Goal: Find contact information: Find contact information

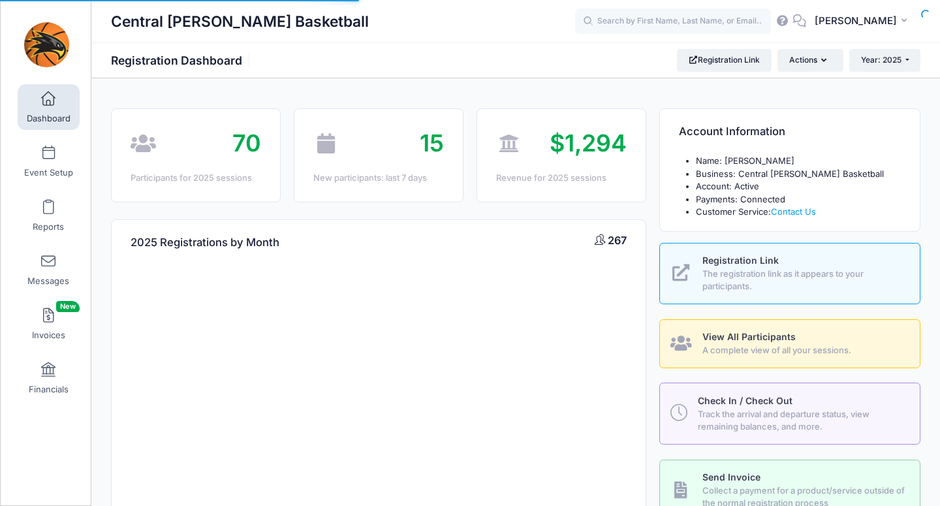
select select
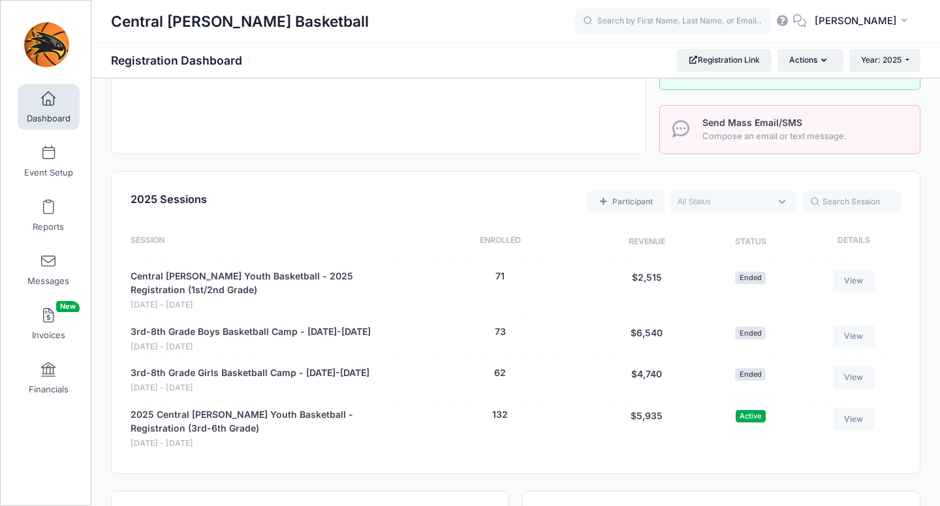
scroll to position [443, 0]
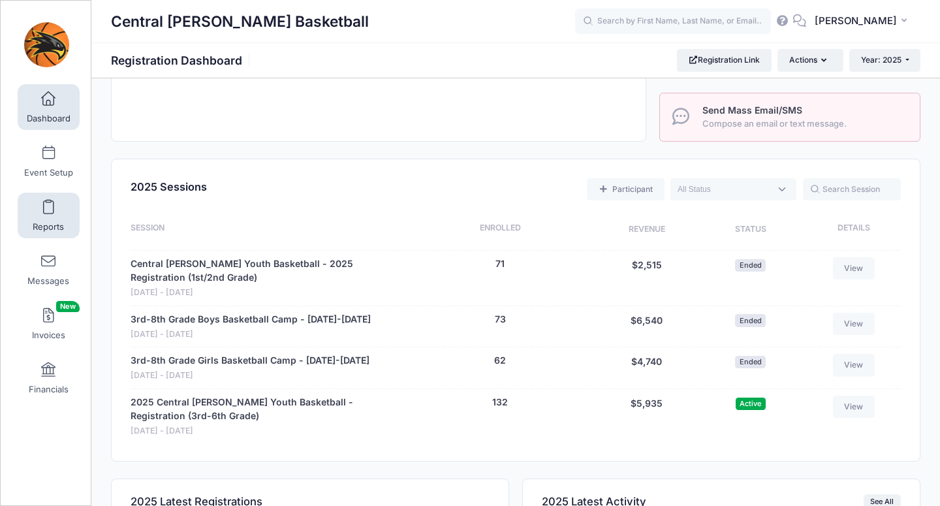
click at [48, 211] on span at bounding box center [48, 207] width 0 height 14
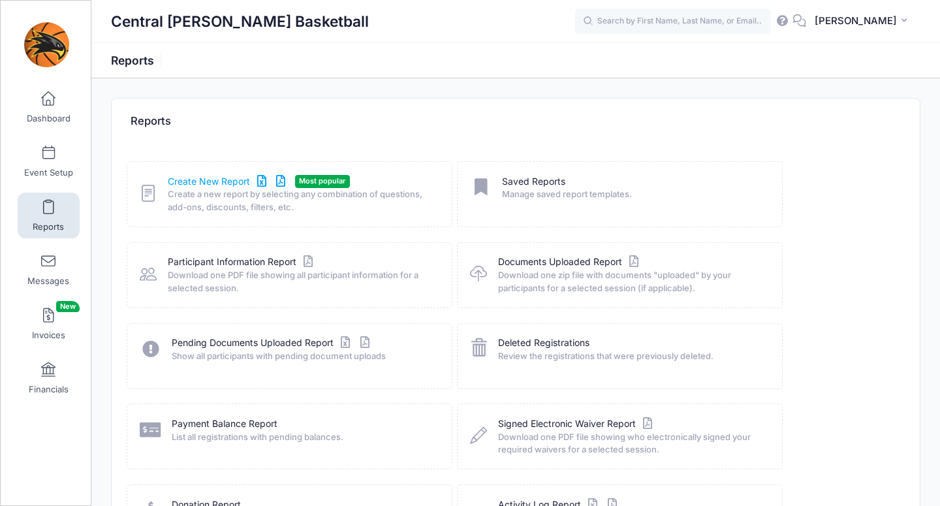
click at [218, 184] on link "Create New Report" at bounding box center [228, 182] width 121 height 14
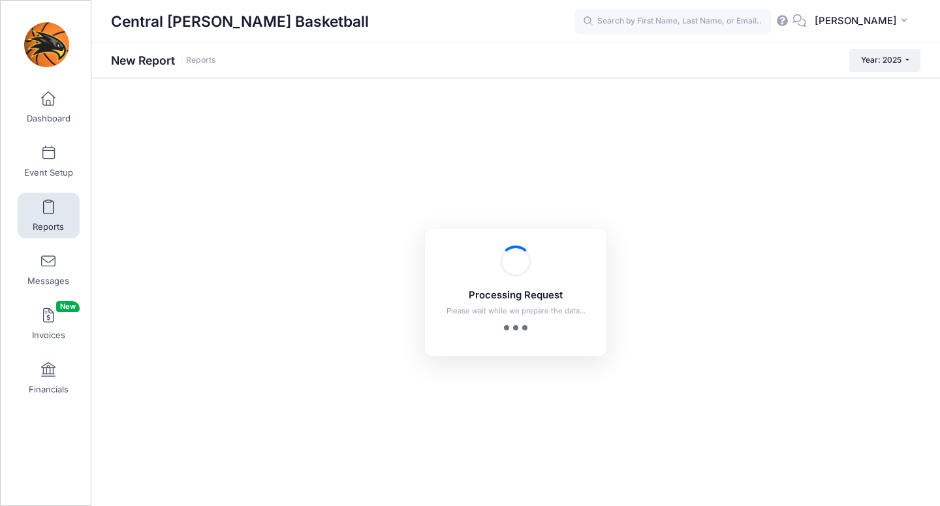
checkbox input "true"
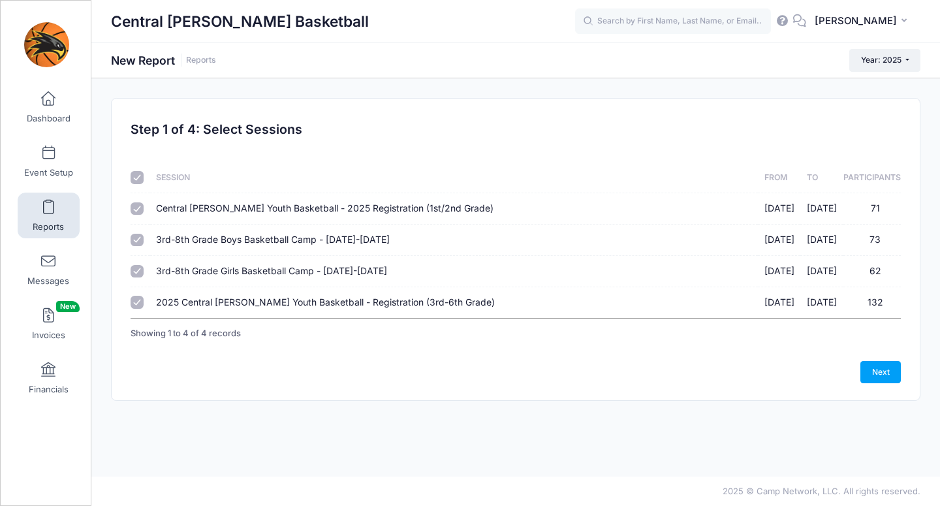
drag, startPoint x: 147, startPoint y: 181, endPoint x: 138, endPoint y: 180, distance: 8.6
click at [146, 181] on th at bounding box center [140, 178] width 19 height 31
click at [136, 178] on input "checkbox" at bounding box center [137, 177] width 13 height 13
checkbox input "false"
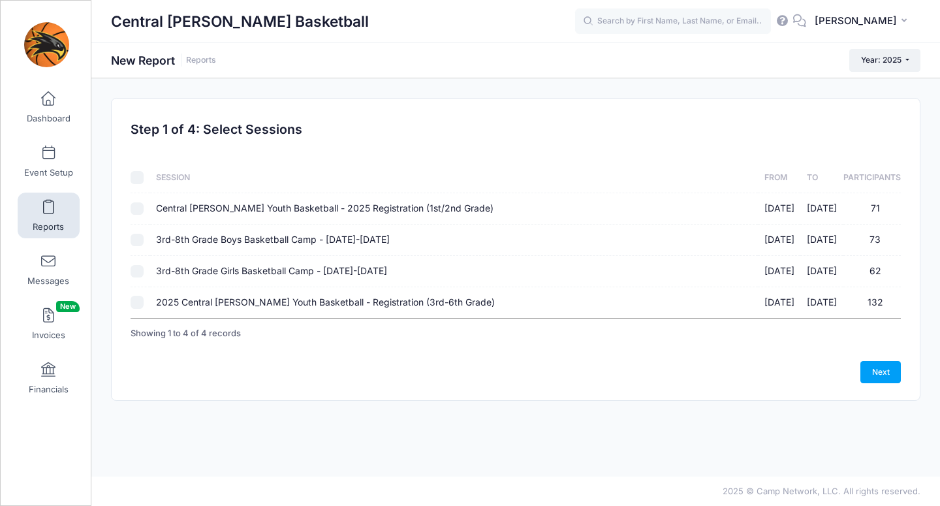
checkbox input "false"
drag, startPoint x: 128, startPoint y: 315, endPoint x: 135, endPoint y: 307, distance: 10.2
click at [129, 313] on div "Sessions Session From To Participants Central Lee Youth Basketball - 2025 Regis…" at bounding box center [516, 245] width 783 height 206
click at [141, 301] on input "2025 Central Lee Youth Basketball - Registration (3rd-6th Grade) 10/20/2025 - 1…" at bounding box center [137, 302] width 13 height 13
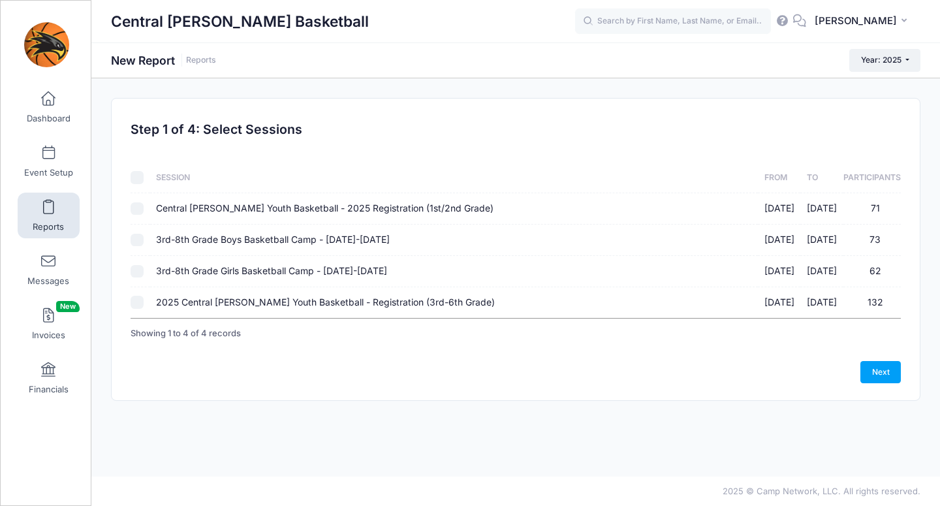
checkbox input "true"
click at [874, 372] on link "Next" at bounding box center [881, 372] width 40 height 22
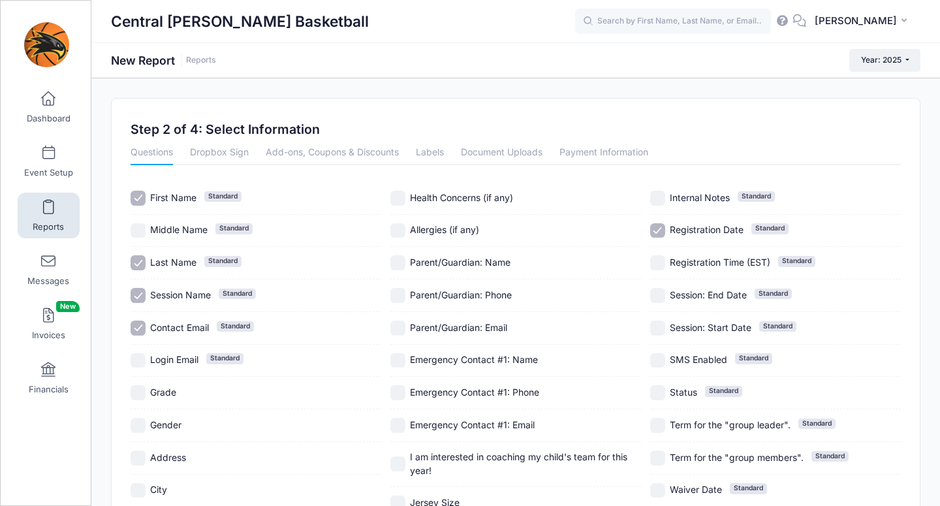
click at [146, 289] on label "Session Name Standard" at bounding box center [256, 295] width 251 height 15
click at [140, 298] on input "Session Name Standard" at bounding box center [138, 295] width 15 height 15
checkbox input "true"
click at [138, 330] on input "Contact Email Standard" at bounding box center [138, 328] width 15 height 15
checkbox input "false"
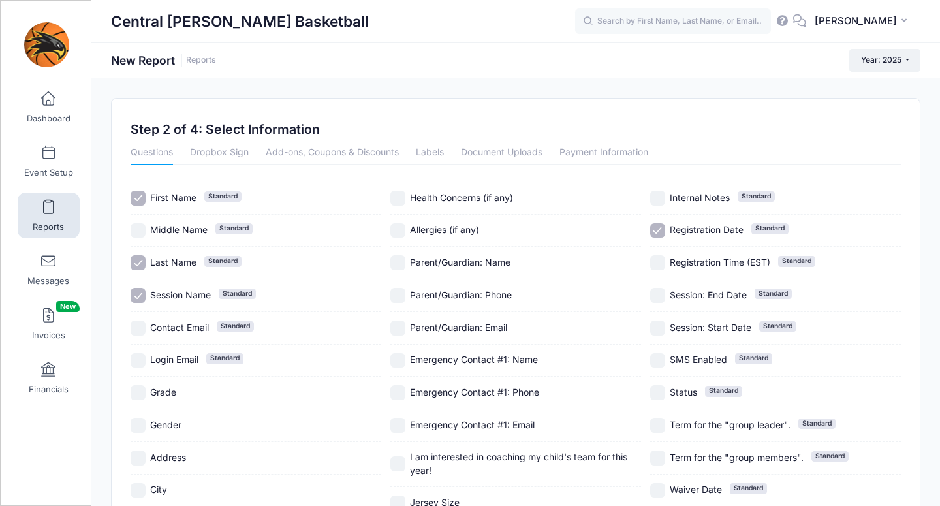
click at [136, 295] on input "Session Name Standard" at bounding box center [138, 295] width 15 height 15
checkbox input "false"
click at [657, 231] on input "Registration Date Standard" at bounding box center [657, 230] width 15 height 15
checkbox input "false"
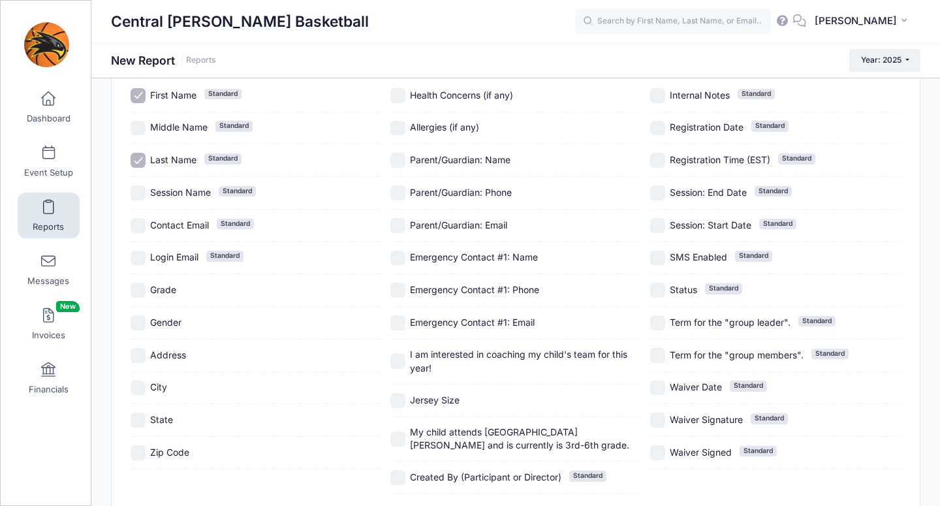
scroll to position [103, 0]
click at [149, 293] on label "Grade" at bounding box center [256, 289] width 251 height 15
checkbox input "true"
click at [157, 321] on span "Gender" at bounding box center [165, 321] width 31 height 11
checkbox input "true"
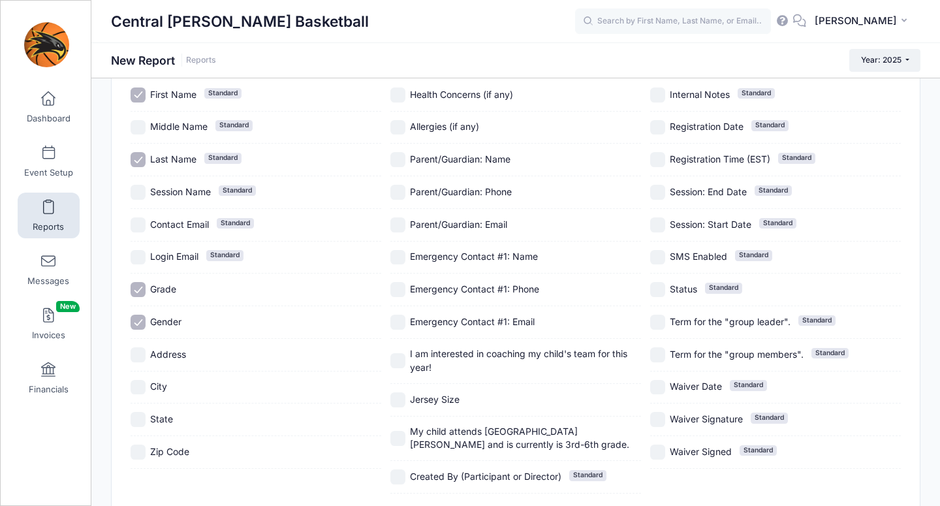
click at [465, 362] on span "I am interested in coaching my child's team for this year!" at bounding box center [525, 360] width 231 height 27
checkbox input "true"
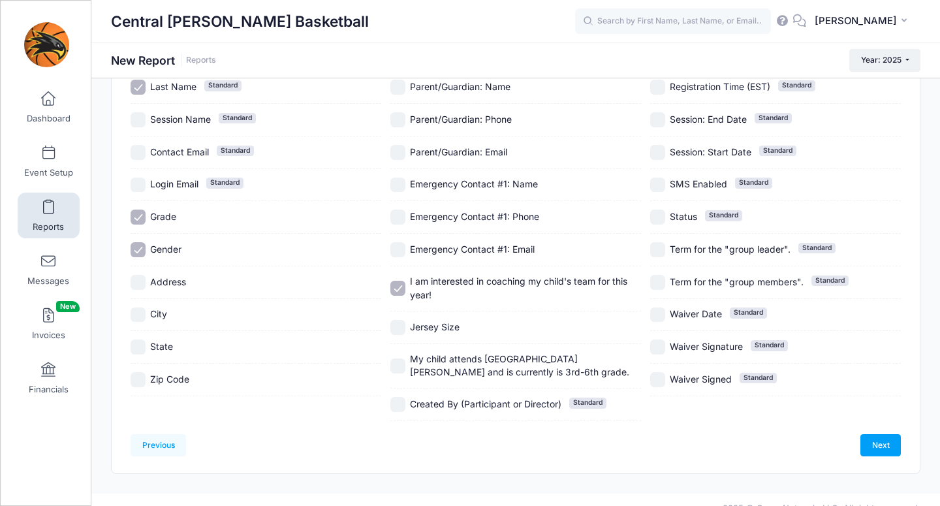
scroll to position [193, 0]
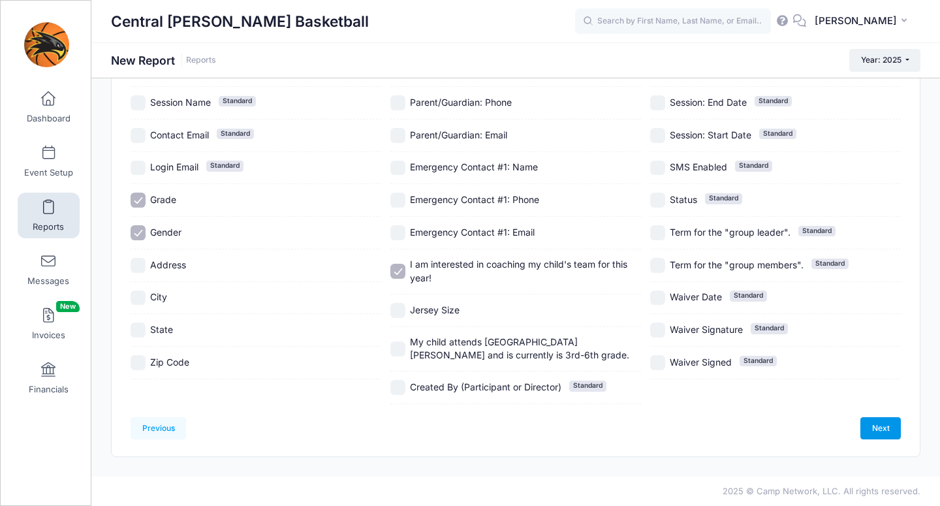
click at [880, 431] on link "Next" at bounding box center [881, 428] width 40 height 22
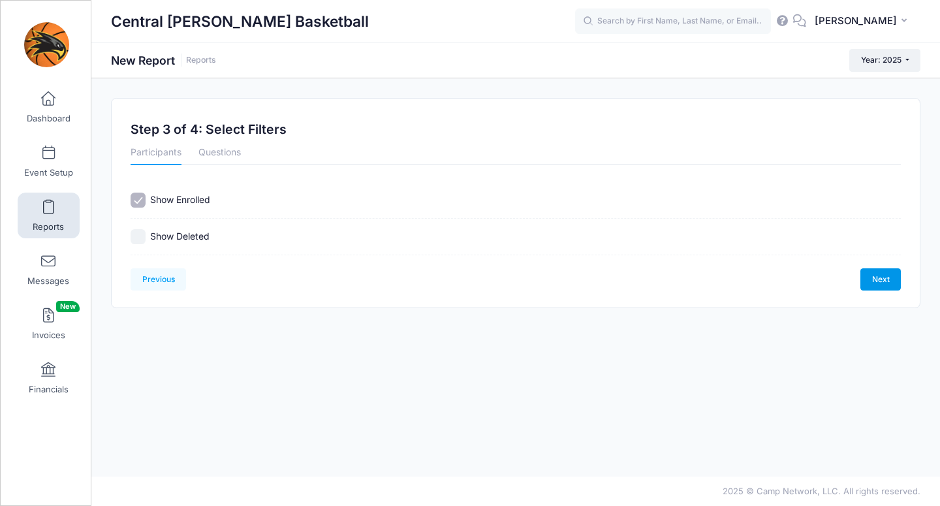
click at [882, 278] on link "Next" at bounding box center [881, 279] width 40 height 22
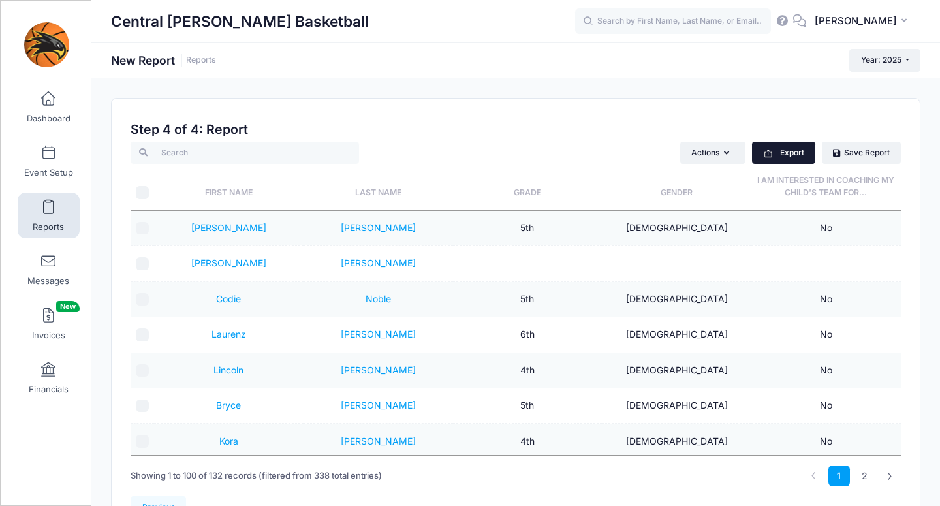
click at [792, 154] on button "Export" at bounding box center [783, 153] width 63 height 22
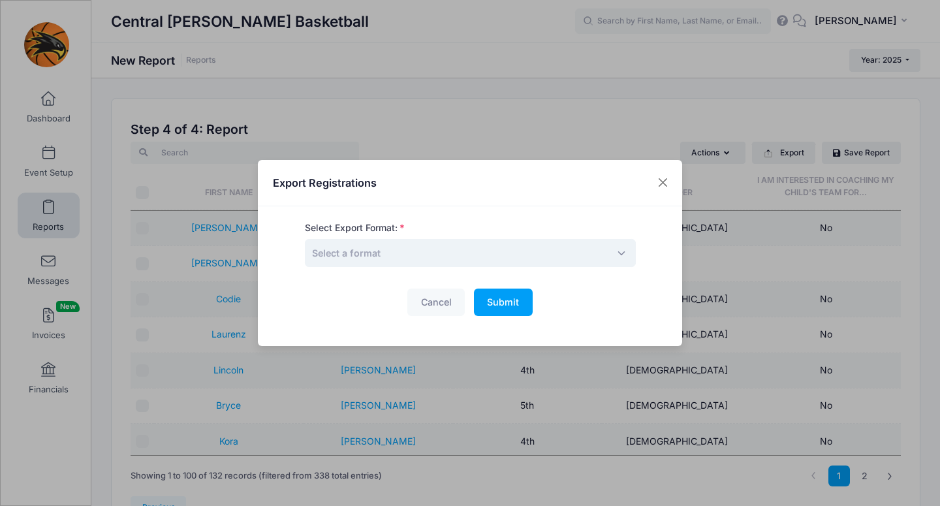
click at [398, 262] on span "Select a format" at bounding box center [470, 253] width 331 height 28
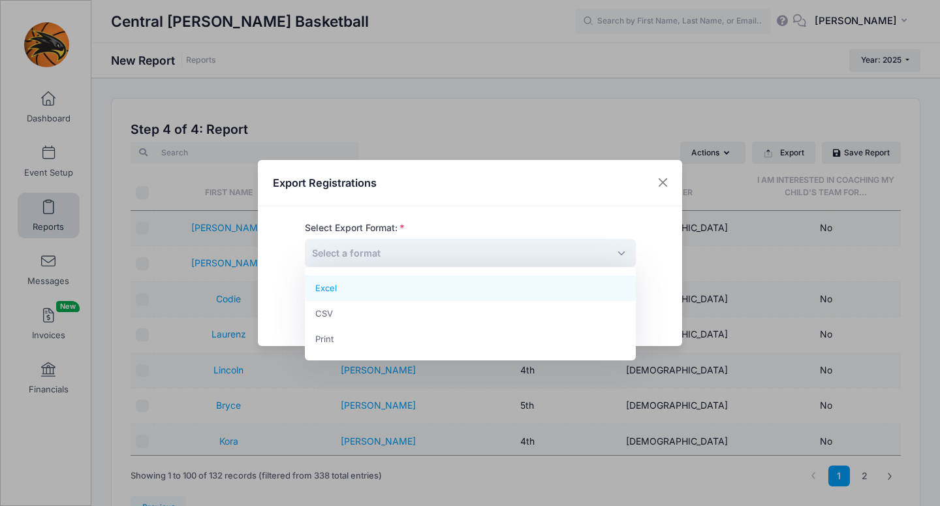
select select "excel"
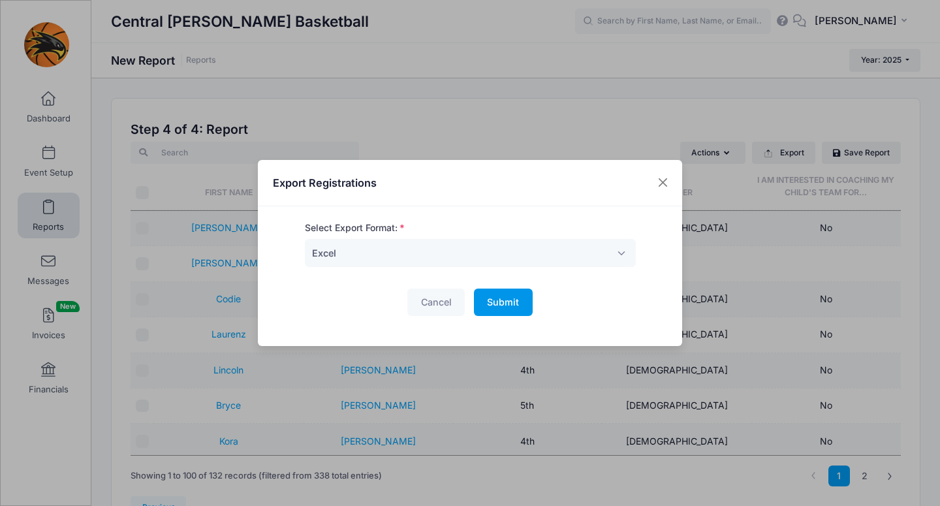
click at [508, 306] on span "Submit" at bounding box center [503, 301] width 32 height 11
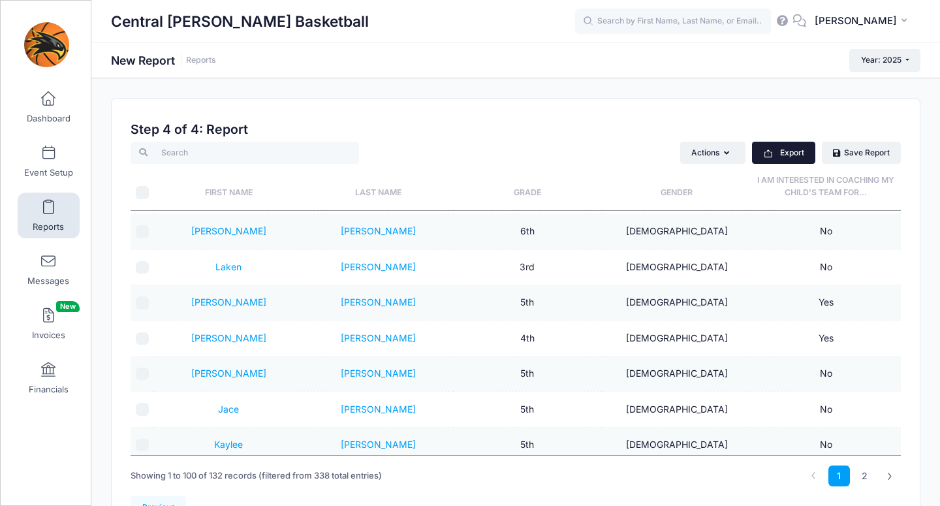
scroll to position [460, 0]
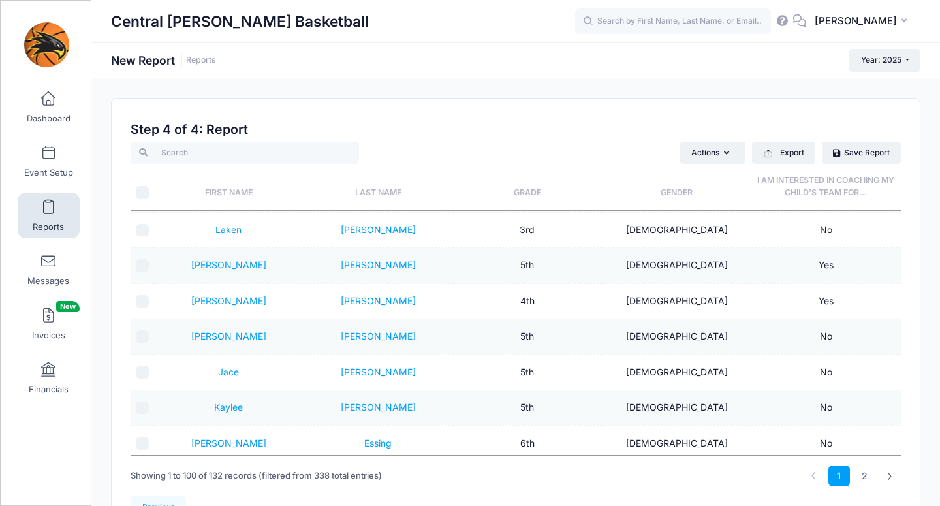
click at [746, 106] on div "Previous Next Step 4 of 4: Create Report 1 Select Sessions 2 Select Information…" at bounding box center [516, 318] width 808 height 438
click at [168, 156] on input "search" at bounding box center [245, 153] width 229 height 22
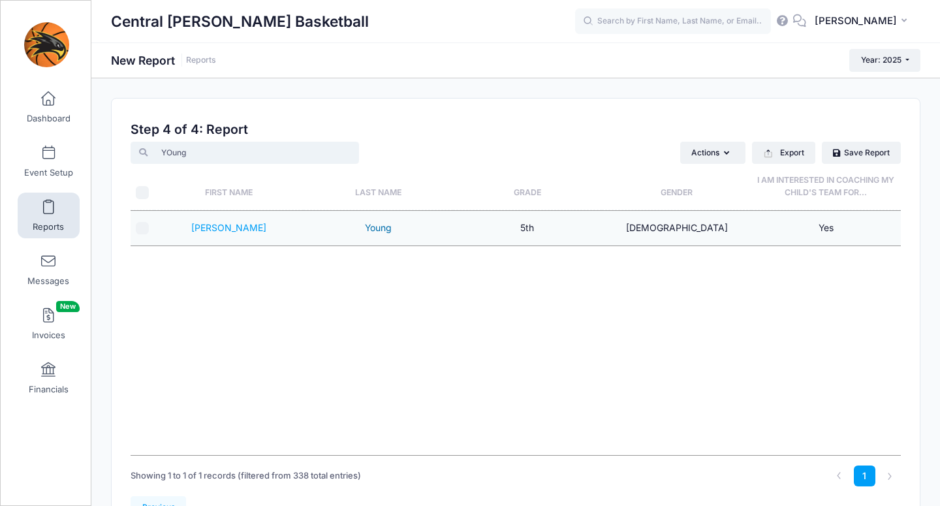
type input "YOung"
click at [384, 226] on link "Young" at bounding box center [378, 227] width 27 height 11
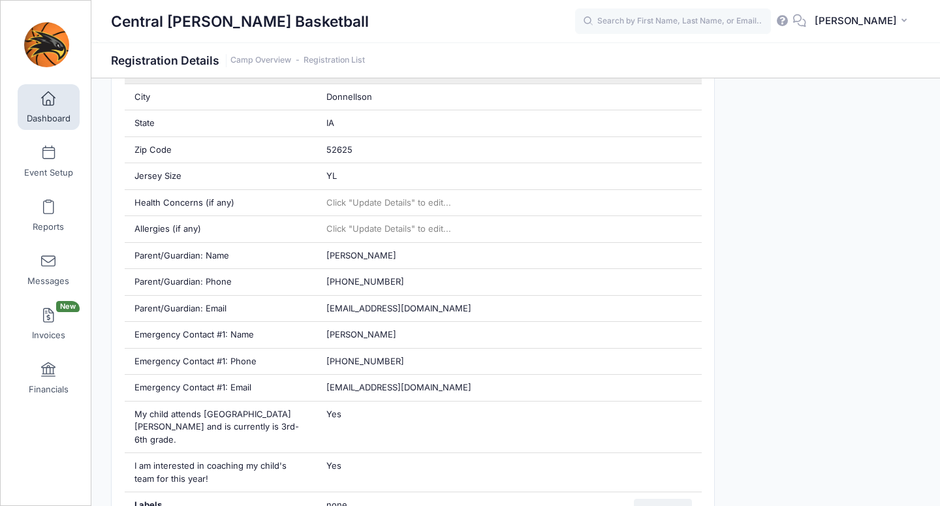
scroll to position [466, 0]
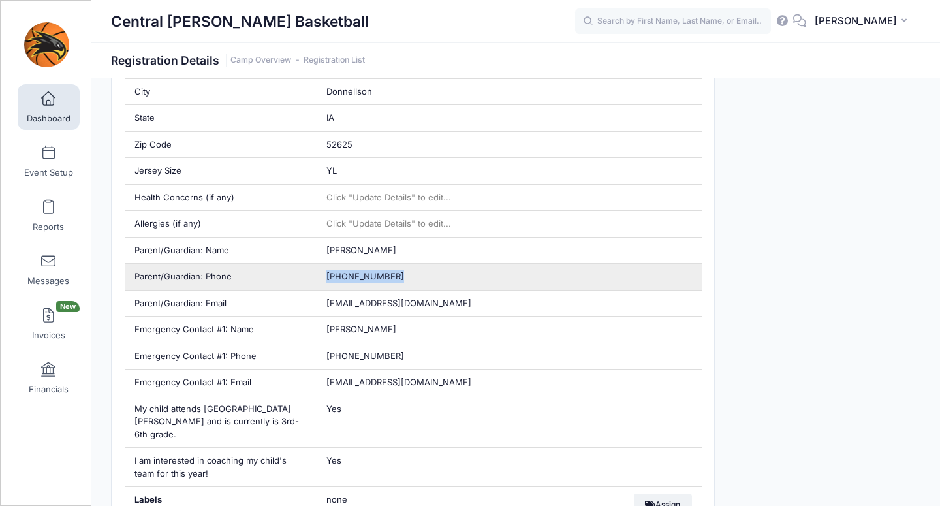
drag, startPoint x: 327, startPoint y: 276, endPoint x: 386, endPoint y: 282, distance: 59.7
click at [386, 282] on div "(319) 671-0410" at bounding box center [509, 277] width 385 height 26
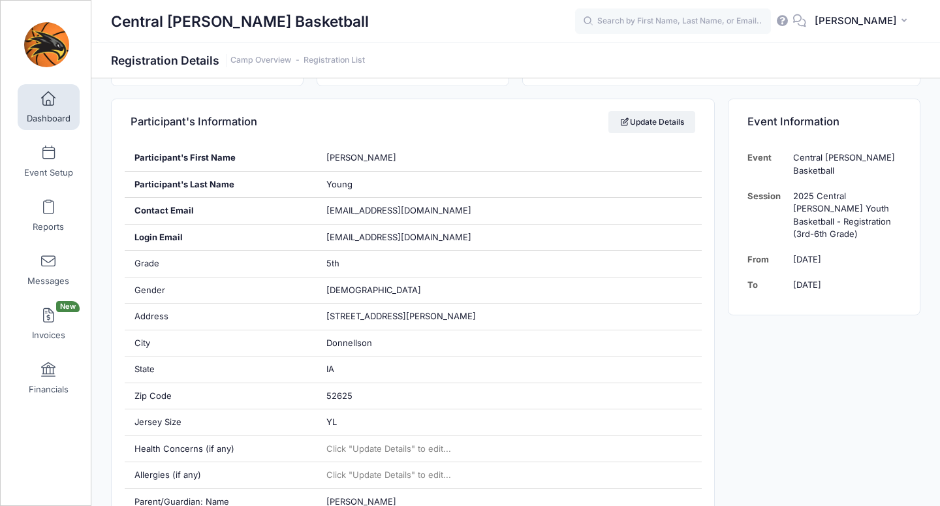
scroll to position [0, 0]
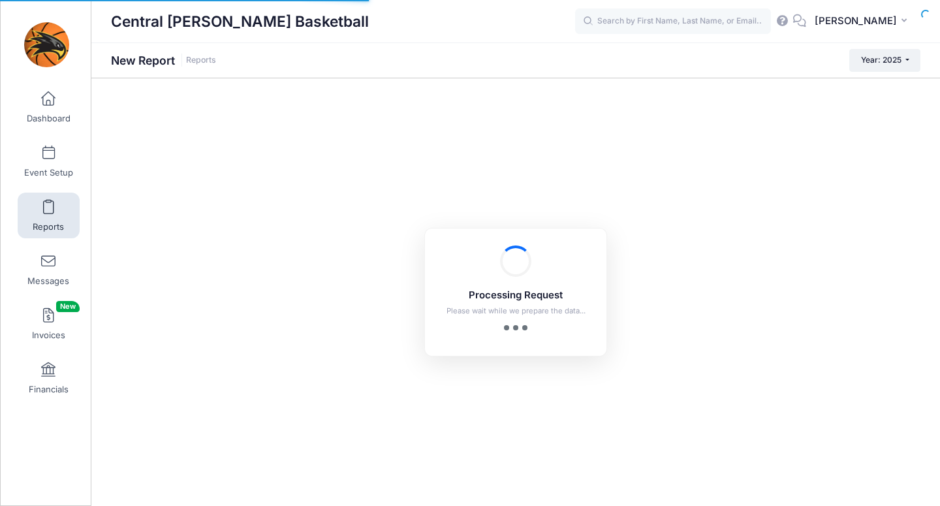
checkbox input "true"
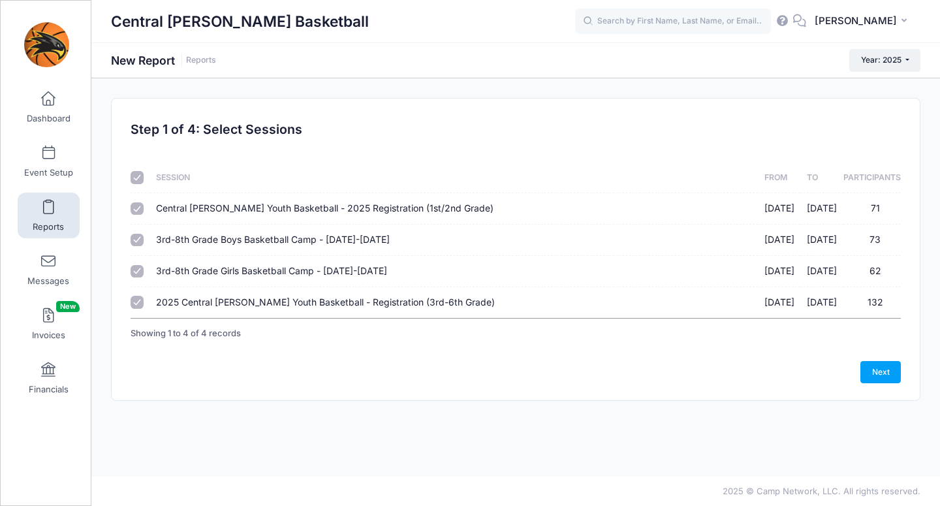
click at [324, 302] on span "2025 Central [PERSON_NAME] Youth Basketball - Registration (3rd-6th Grade)" at bounding box center [325, 301] width 339 height 11
click at [144, 302] on input "2025 Central Lee Youth Basketball - Registration (3rd-6th Grade) 10/20/2025 - 1…" at bounding box center [137, 302] width 13 height 13
click at [262, 306] on span "2025 Central [PERSON_NAME] Youth Basketball - Registration (3rd-6th Grade)" at bounding box center [325, 301] width 339 height 11
click at [144, 306] on input "2025 Central Lee Youth Basketball - Registration (3rd-6th Grade) 10/20/2025 - 1…" at bounding box center [137, 302] width 13 height 13
checkbox input "true"
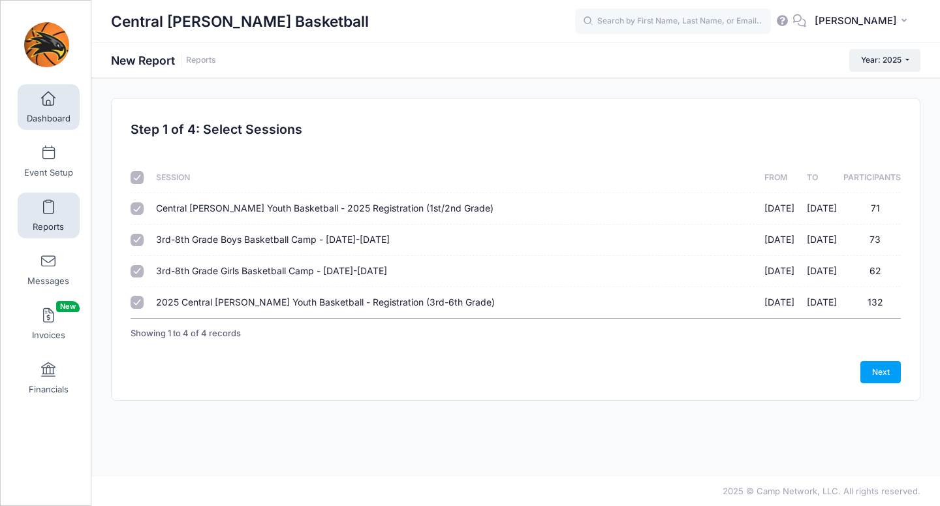
click at [48, 101] on span at bounding box center [48, 99] width 0 height 14
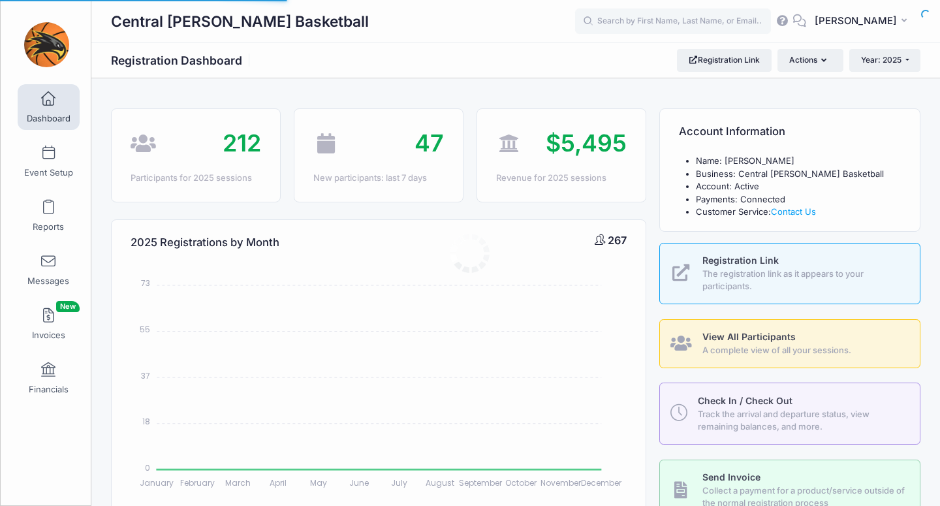
select select
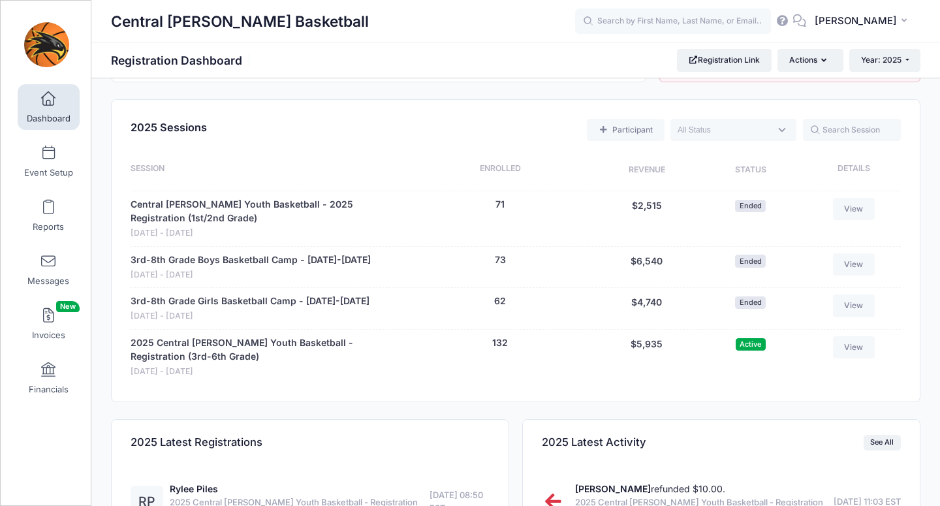
scroll to position [505, 0]
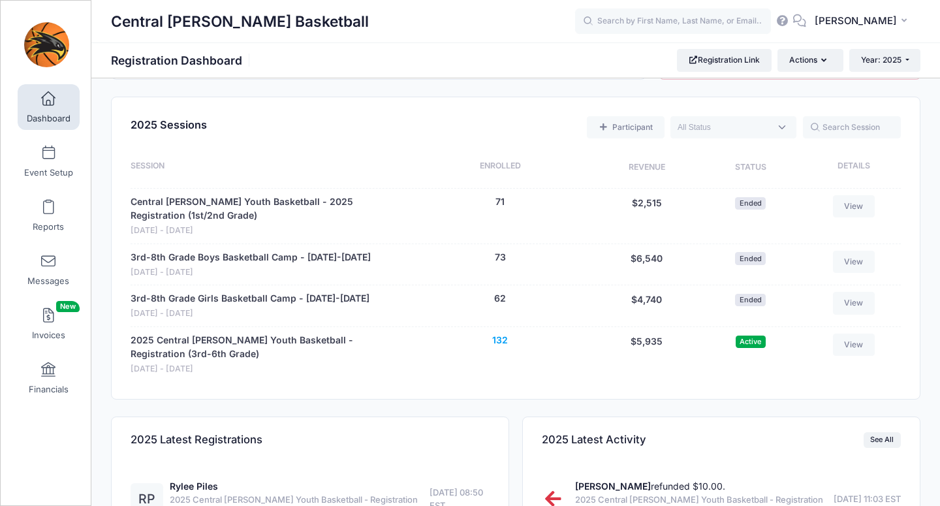
click at [494, 340] on button "132" at bounding box center [500, 341] width 16 height 14
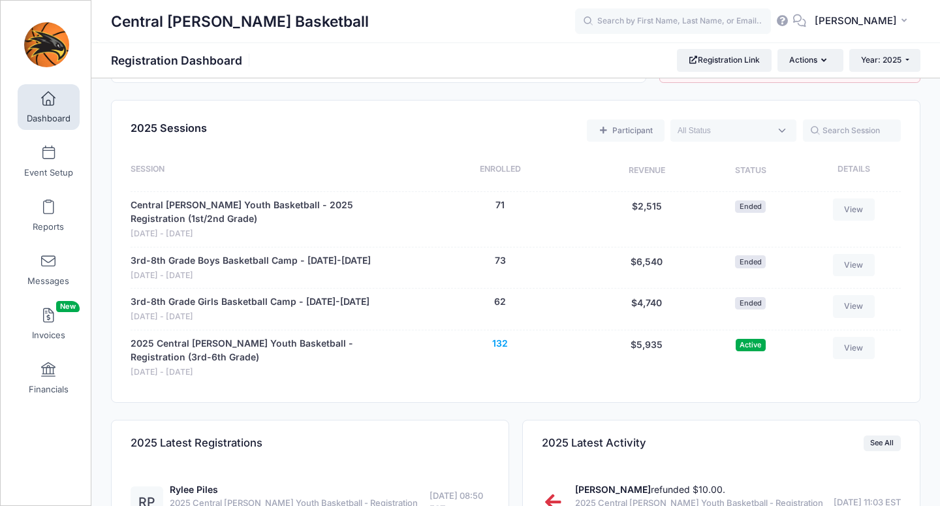
scroll to position [500, 0]
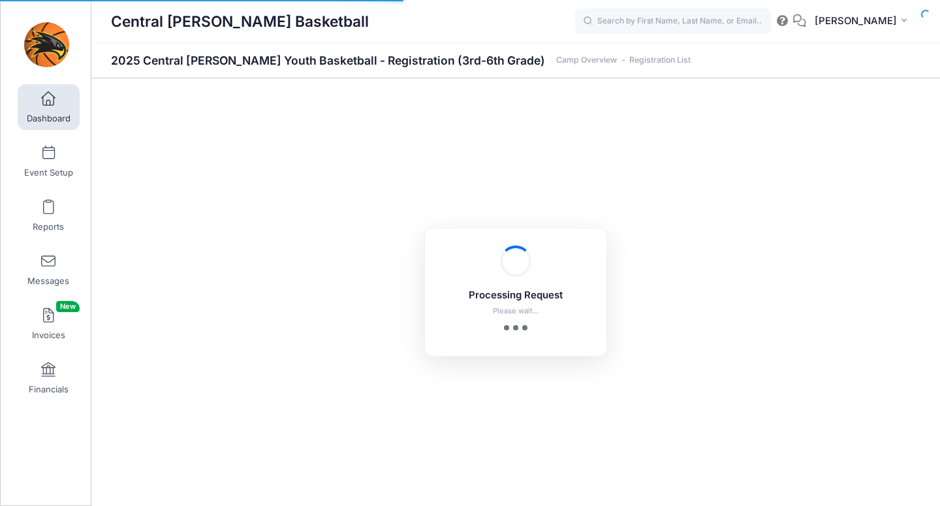
select select "10"
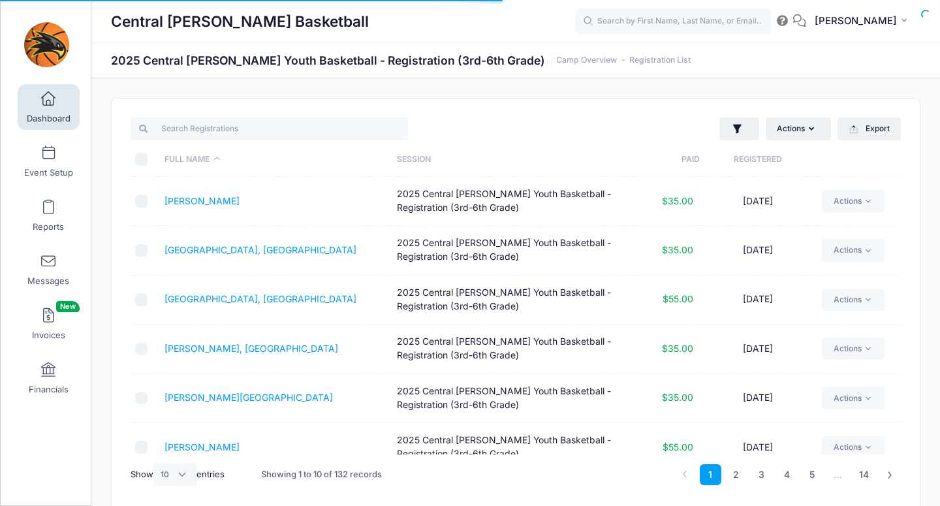
scroll to position [1, 0]
click at [207, 125] on input "search" at bounding box center [270, 129] width 278 height 22
type input "P"
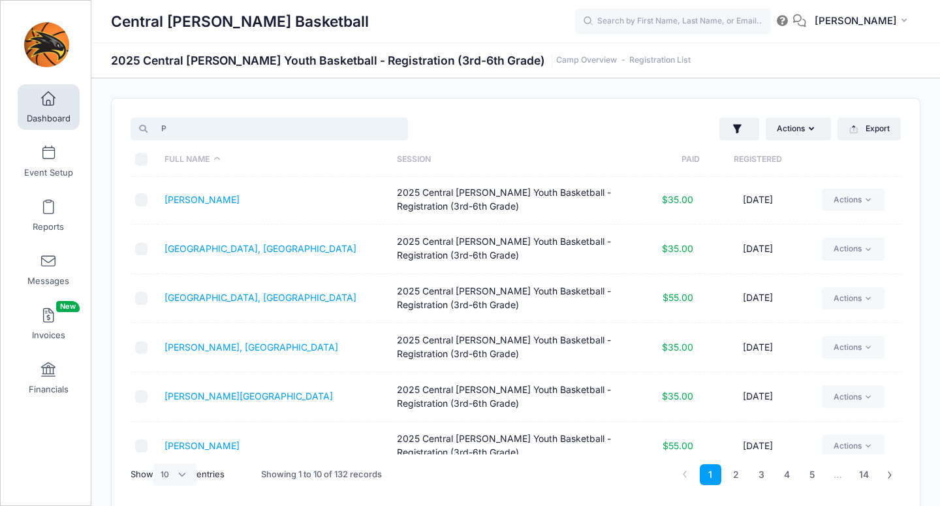
scroll to position [0, 0]
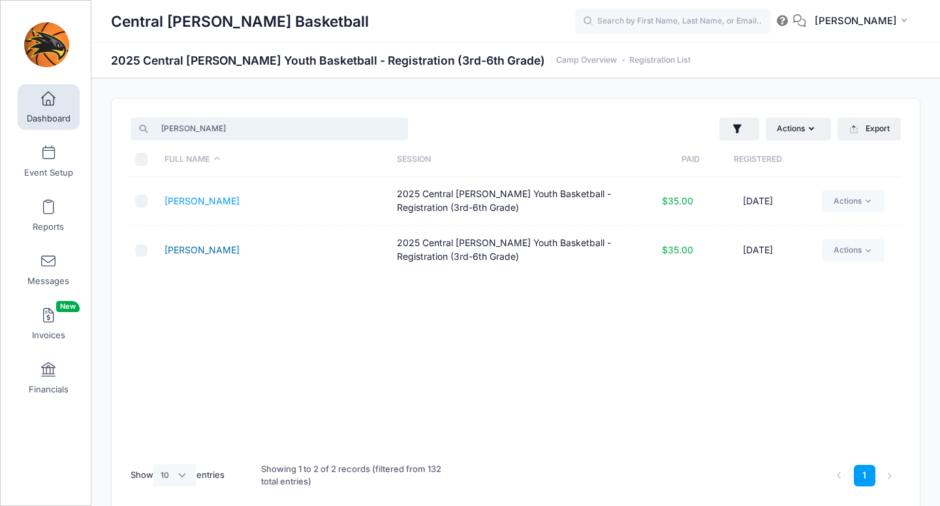
type input "[PERSON_NAME]"
click at [174, 249] on link "[PERSON_NAME]" at bounding box center [202, 249] width 75 height 11
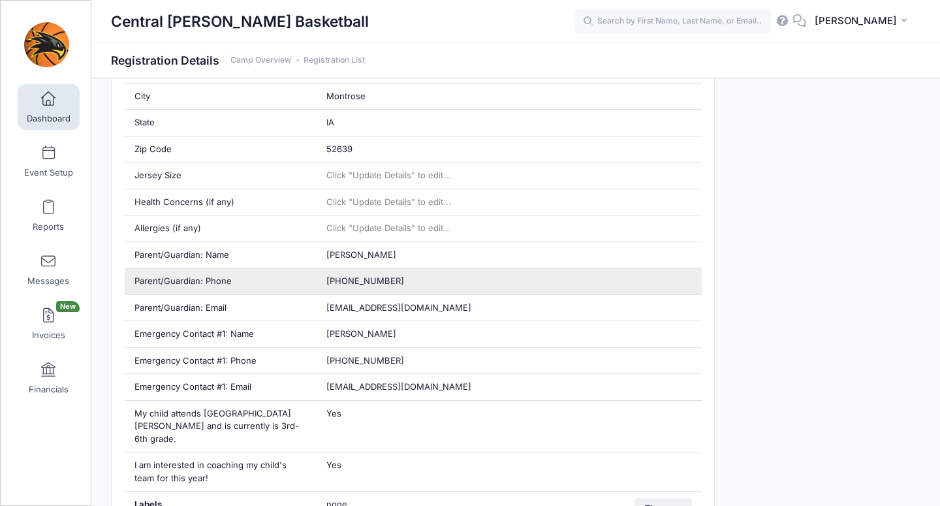
scroll to position [483, 0]
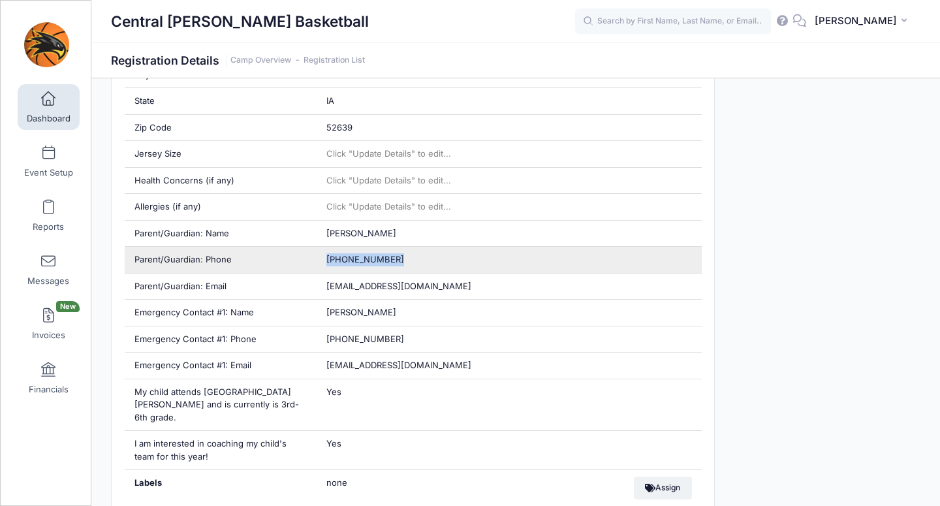
drag, startPoint x: 323, startPoint y: 260, endPoint x: 389, endPoint y: 264, distance: 66.8
click at [389, 264] on div "[PHONE_NUMBER]" at bounding box center [509, 260] width 385 height 26
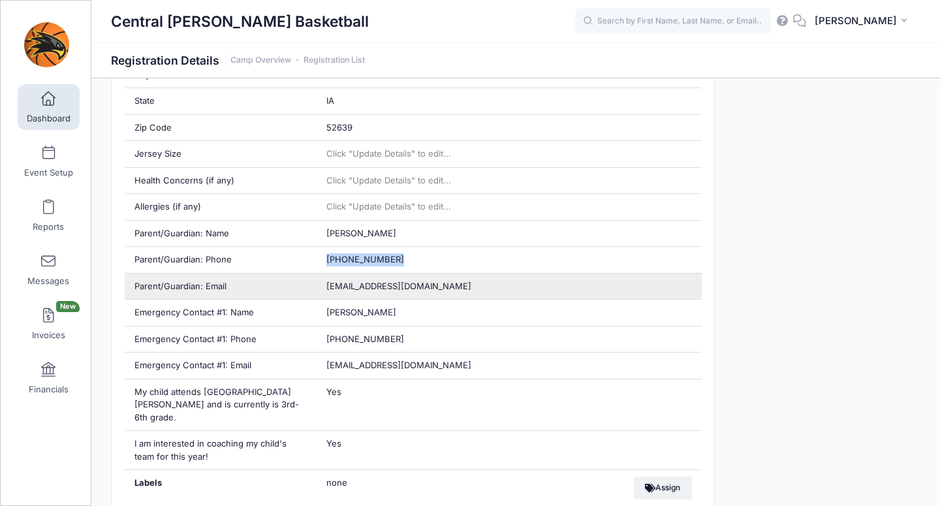
copy span "[PHONE_NUMBER]"
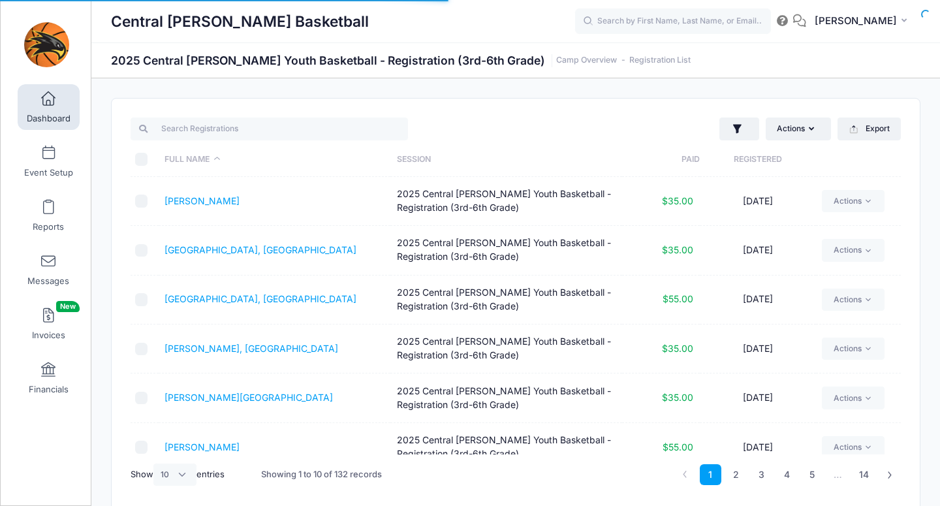
select select "10"
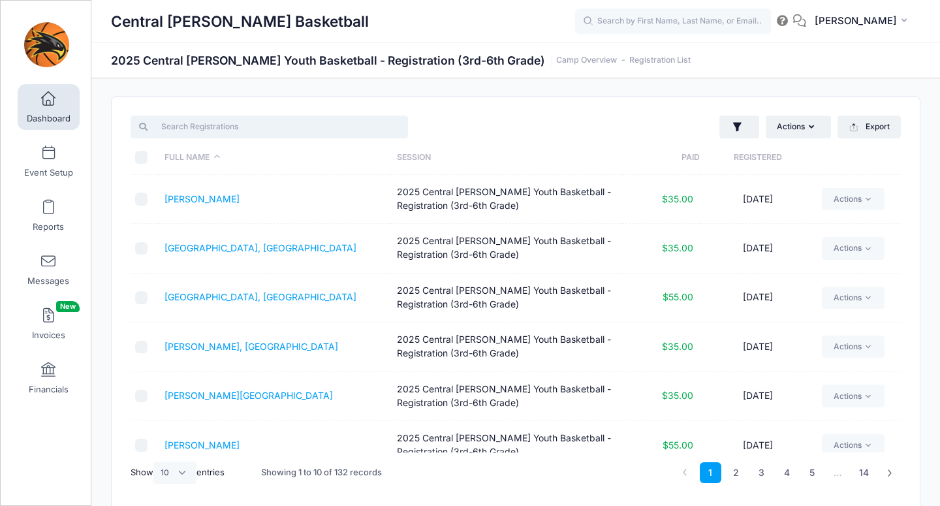
click at [240, 127] on input "search" at bounding box center [270, 127] width 278 height 22
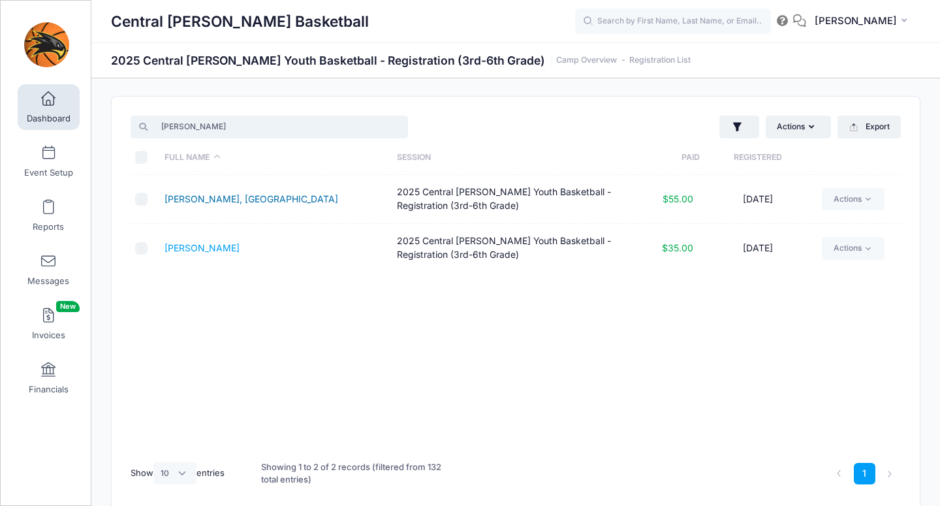
type input "Peter"
click at [183, 199] on link "[PERSON_NAME], [GEOGRAPHIC_DATA]" at bounding box center [252, 198] width 174 height 11
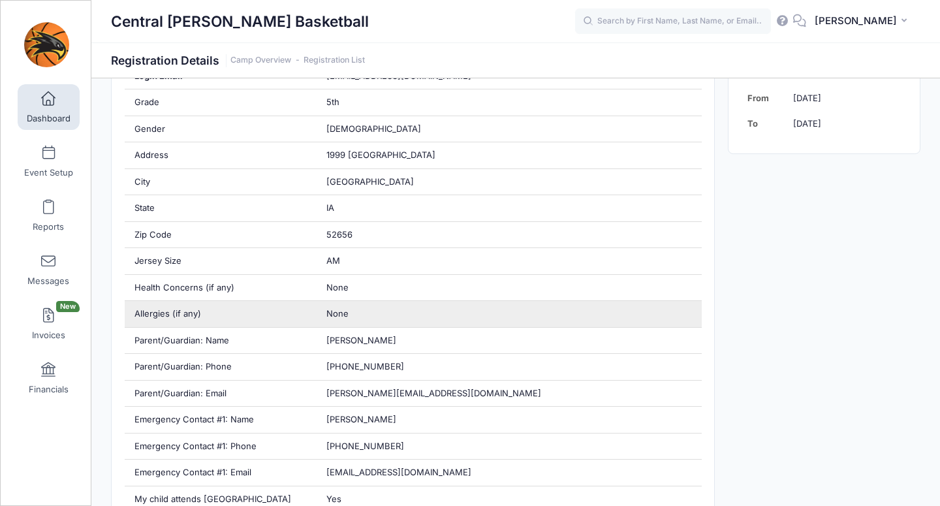
scroll to position [377, 0]
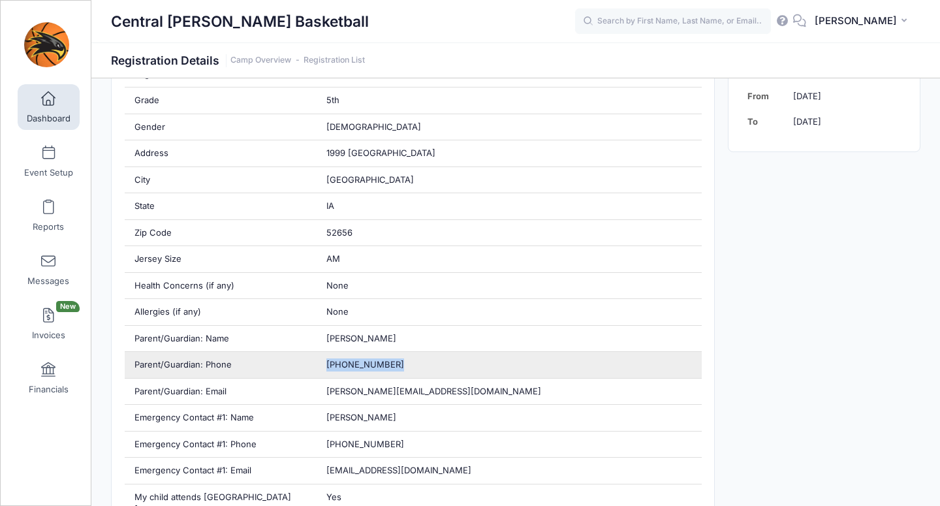
drag, startPoint x: 309, startPoint y: 365, endPoint x: 387, endPoint y: 370, distance: 78.5
click at [387, 370] on div "Parent/Guardian: Phone [PHONE_NUMBER]" at bounding box center [413, 365] width 577 height 27
copy div "[PHONE_NUMBER]"
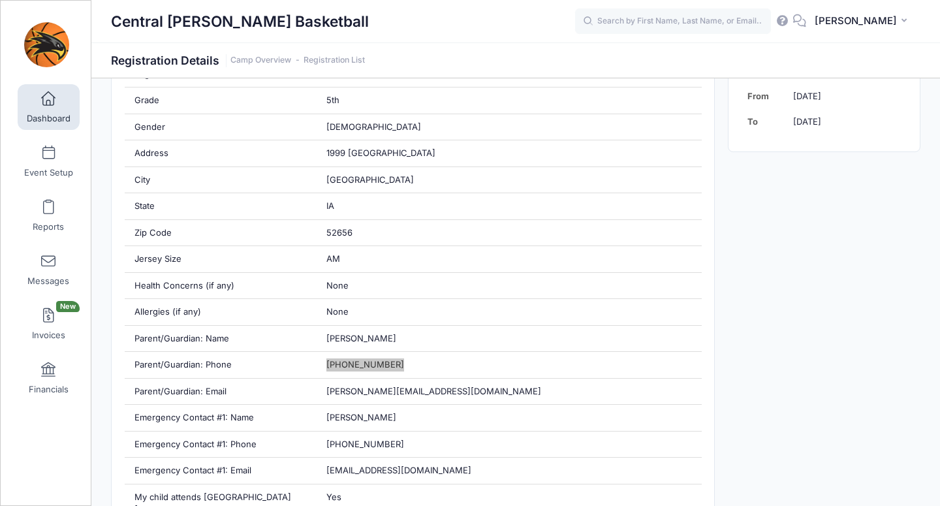
scroll to position [378, 0]
